Goal: Information Seeking & Learning: Learn about a topic

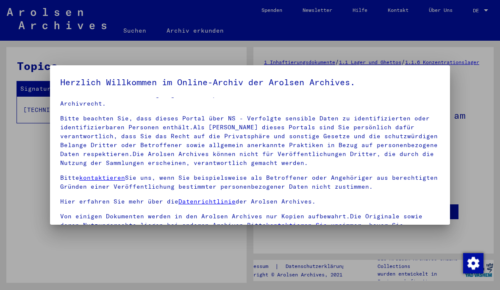
scroll to position [22, 0]
click at [476, 155] on div at bounding box center [250, 145] width 500 height 290
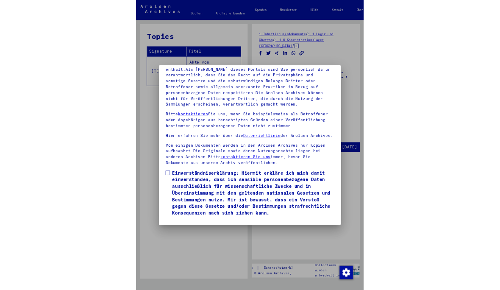
scroll to position [118, 0]
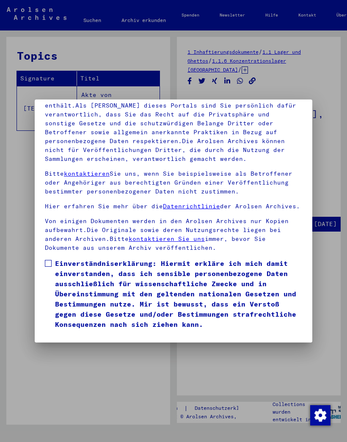
click at [65, 289] on button "Ich stimme zu" at bounding box center [77, 342] width 64 height 16
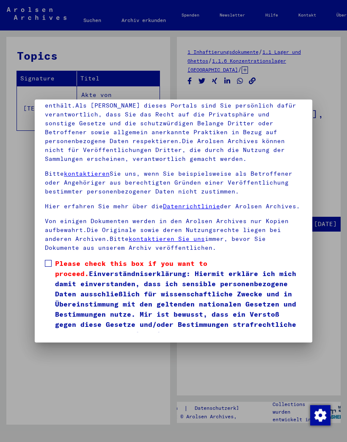
click at [48, 260] on span at bounding box center [48, 263] width 7 height 7
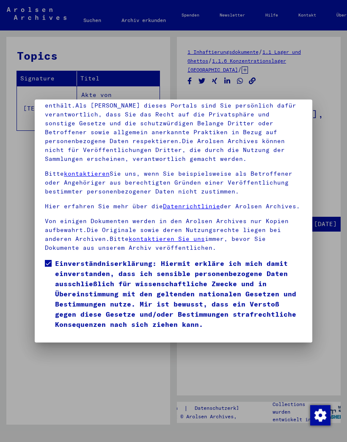
click at [61, 289] on button "Ich stimme zu" at bounding box center [77, 342] width 64 height 16
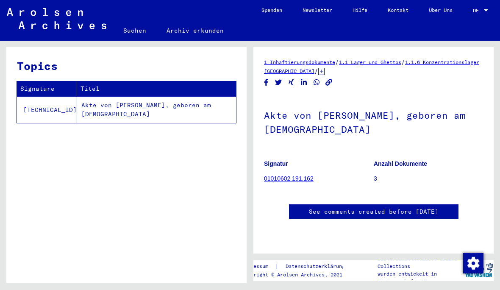
scroll to position [0, 0]
click at [431, 114] on h1 "Akte von [PERSON_NAME], geboren am [DEMOGRAPHIC_DATA]" at bounding box center [373, 121] width 219 height 51
click at [299, 122] on h1 "Akte von [PERSON_NAME], geboren am [DEMOGRAPHIC_DATA]" at bounding box center [373, 121] width 219 height 51
click at [297, 178] on link "01010602 191.162" at bounding box center [289, 178] width 50 height 7
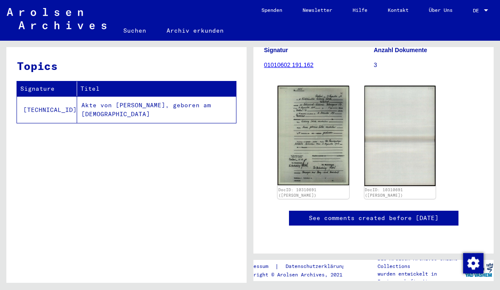
scroll to position [124, 0]
click at [323, 143] on img at bounding box center [313, 136] width 72 height 100
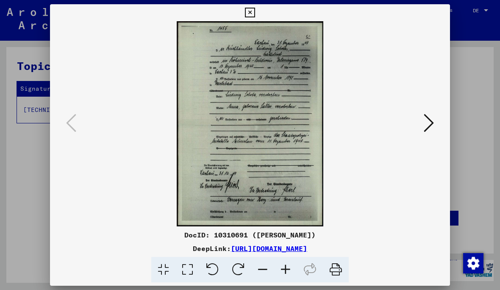
click at [424, 129] on icon at bounding box center [428, 123] width 10 height 20
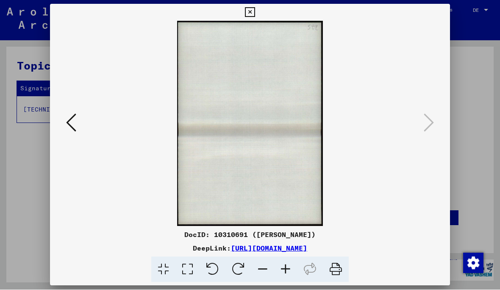
click at [255, 14] on icon at bounding box center [250, 13] width 10 height 10
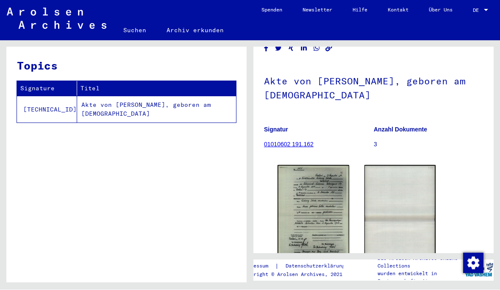
scroll to position [33, 0]
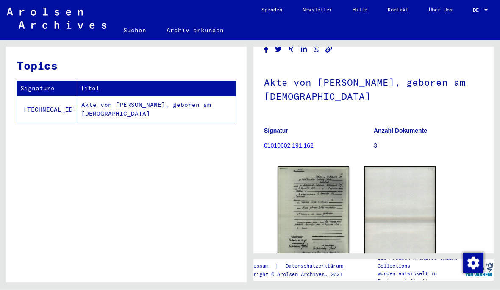
click at [380, 149] on p "3" at bounding box center [428, 145] width 109 height 9
click at [416, 131] on b "Anzahl Dokumente" at bounding box center [400, 130] width 53 height 7
click at [390, 135] on p "Anzahl Dokumente" at bounding box center [428, 131] width 109 height 9
click at [300, 143] on link "01010602 191.162" at bounding box center [289, 145] width 50 height 7
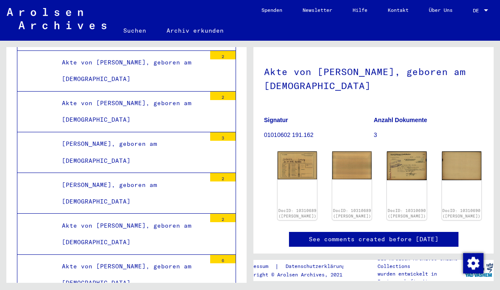
scroll to position [44, 0]
